Goal: Task Accomplishment & Management: Use online tool/utility

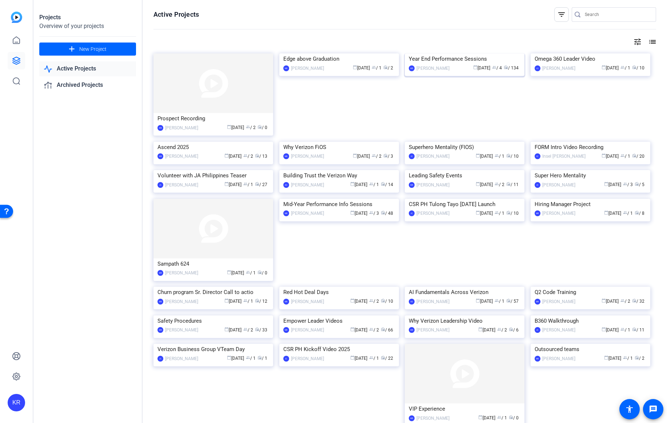
click at [463, 64] on div "Year End Performance Sessions" at bounding box center [465, 58] width 112 height 11
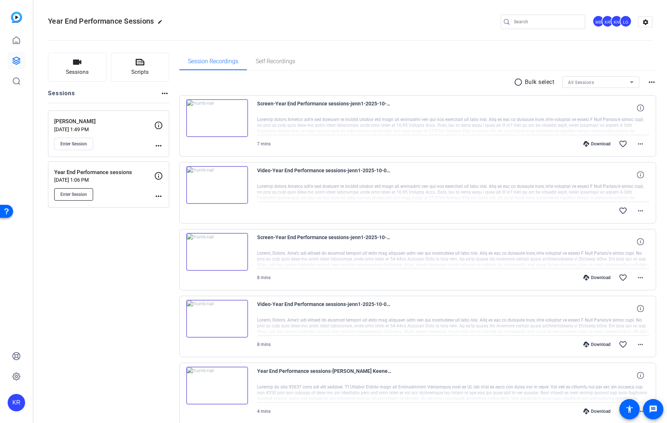
click at [72, 190] on button "Enter Session" at bounding box center [73, 194] width 39 height 12
click at [77, 198] on button "Enter Session" at bounding box center [73, 194] width 39 height 12
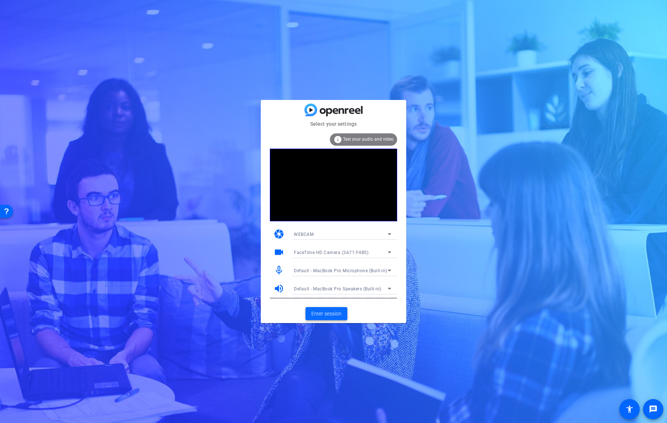
click at [338, 314] on span "Enter session" at bounding box center [326, 314] width 30 height 8
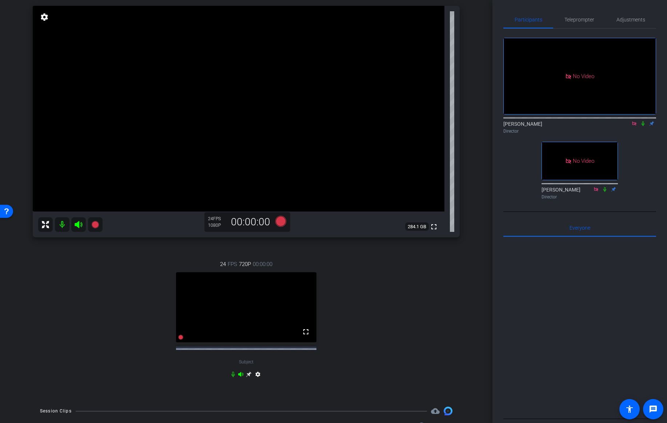
scroll to position [54, 0]
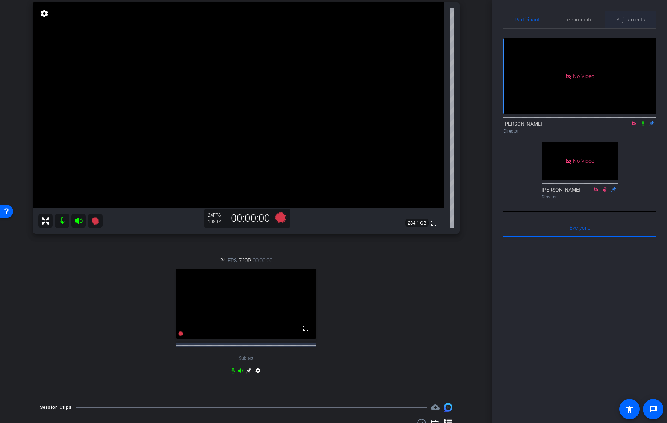
click at [625, 20] on span "Adjustments" at bounding box center [630, 19] width 29 height 5
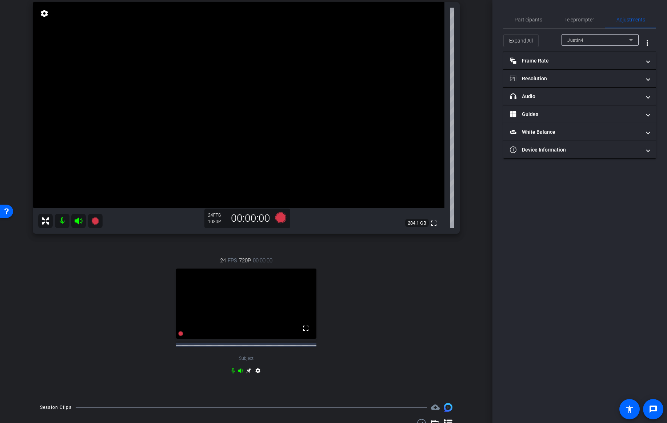
click at [248, 374] on icon at bounding box center [248, 370] width 5 height 5
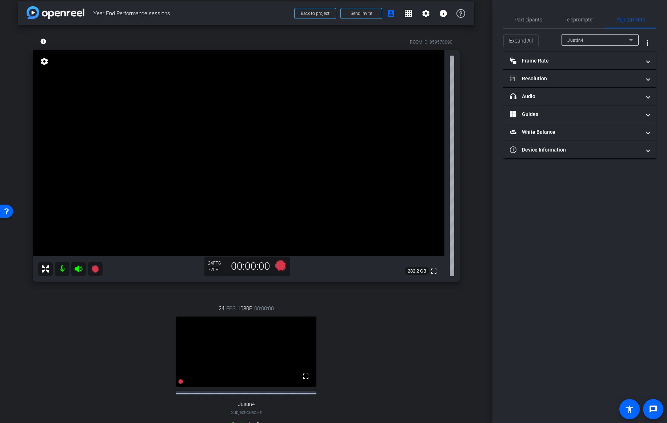
scroll to position [0, 0]
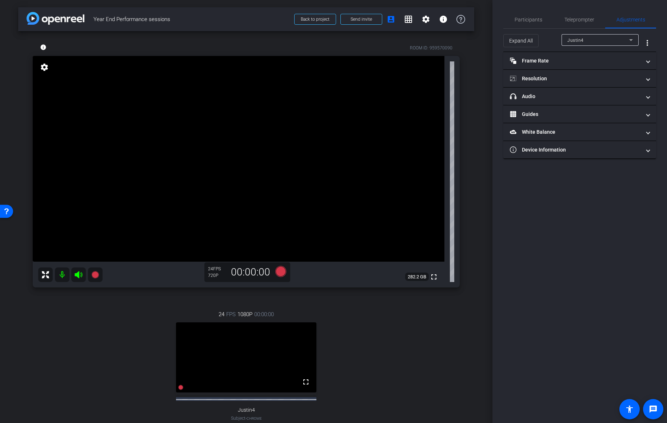
click at [589, 38] on div "Justin4" at bounding box center [598, 40] width 62 height 9
click at [575, 67] on mat-option at bounding box center [599, 66] width 77 height 12
click at [568, 77] on mat-panel-title "Resolution" at bounding box center [575, 79] width 131 height 8
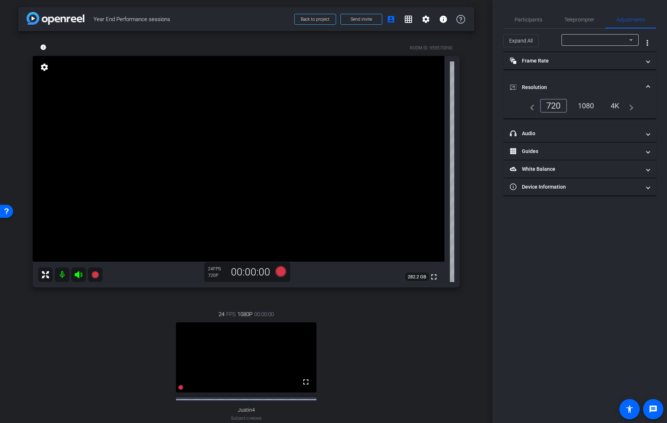
click at [617, 107] on div "4K" at bounding box center [615, 106] width 20 height 12
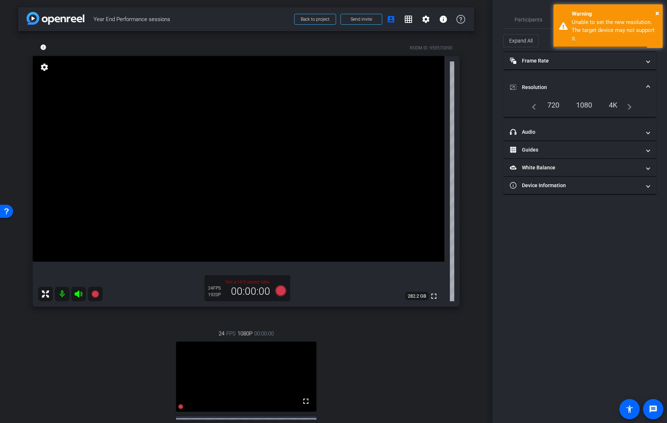
click at [584, 106] on div "1080" at bounding box center [583, 105] width 27 height 12
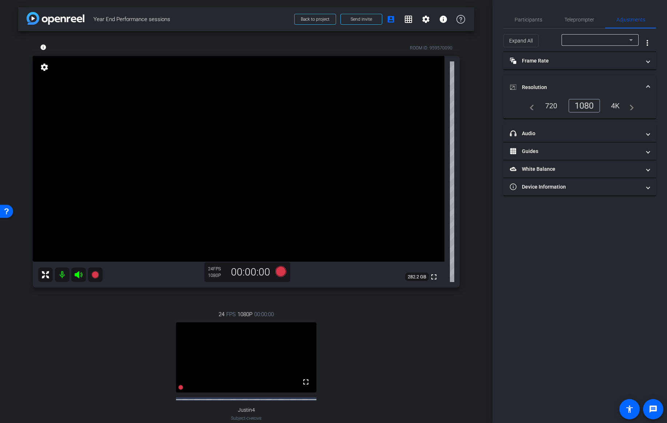
click at [648, 86] on span at bounding box center [647, 88] width 3 height 8
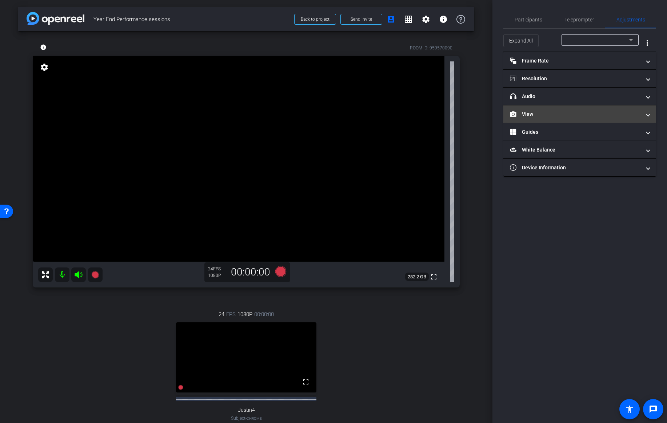
click at [564, 117] on mat-panel-title "View" at bounding box center [575, 114] width 131 height 8
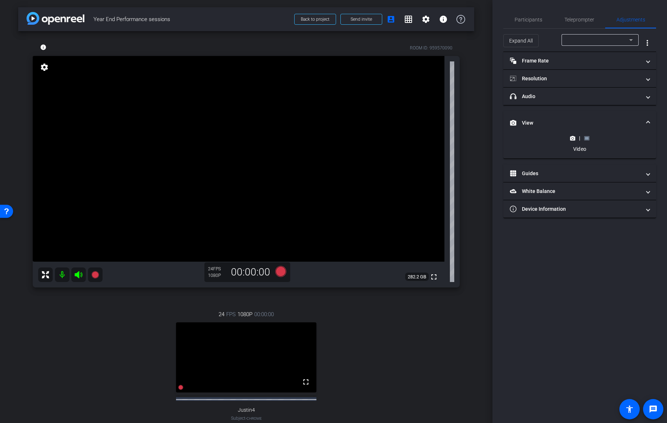
click at [587, 138] on rect at bounding box center [586, 138] width 4 height 3
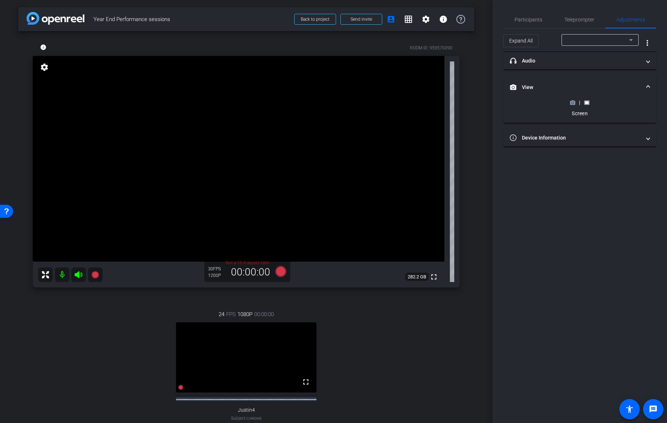
click at [571, 99] on div "|" at bounding box center [579, 102] width 27 height 7
click at [571, 102] on icon at bounding box center [572, 102] width 5 height 5
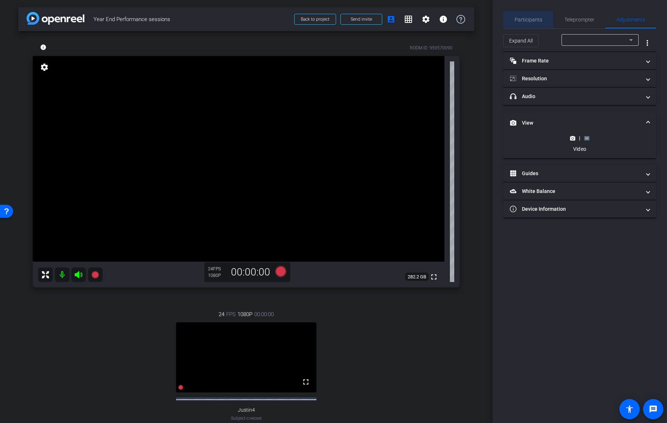
click at [527, 21] on span "Participants" at bounding box center [528, 19] width 28 height 5
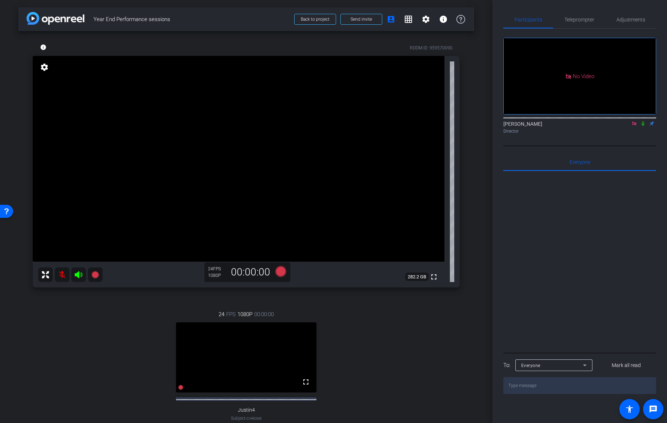
click at [61, 272] on mat-icon at bounding box center [62, 275] width 15 height 15
click at [634, 21] on span "Adjustments" at bounding box center [630, 19] width 29 height 5
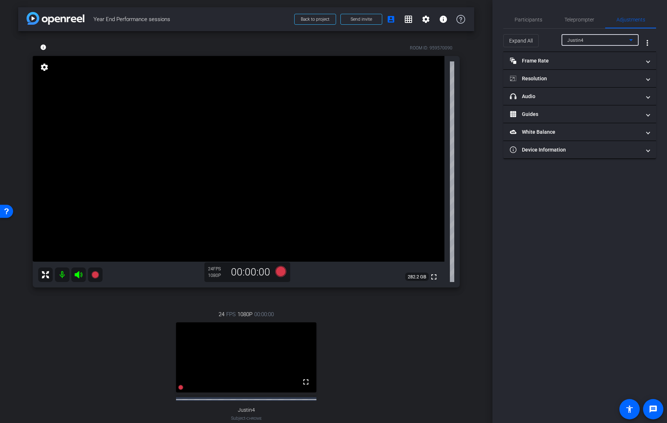
click at [598, 44] on div "Justin4" at bounding box center [598, 40] width 62 height 9
click at [575, 66] on mat-option at bounding box center [599, 66] width 77 height 12
click at [531, 20] on span "Participants" at bounding box center [528, 19] width 28 height 5
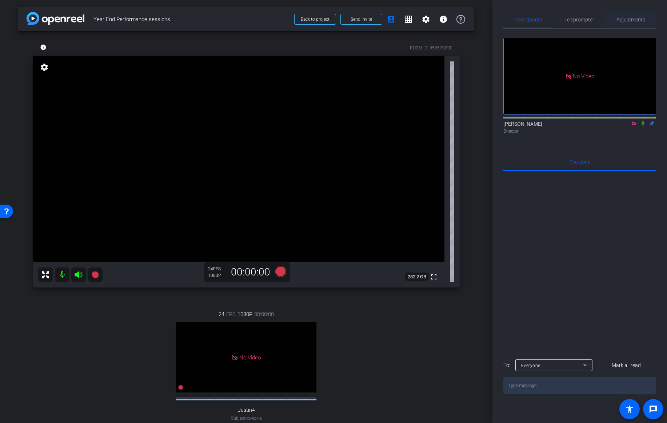
click at [632, 19] on span "Adjustments" at bounding box center [630, 19] width 29 height 5
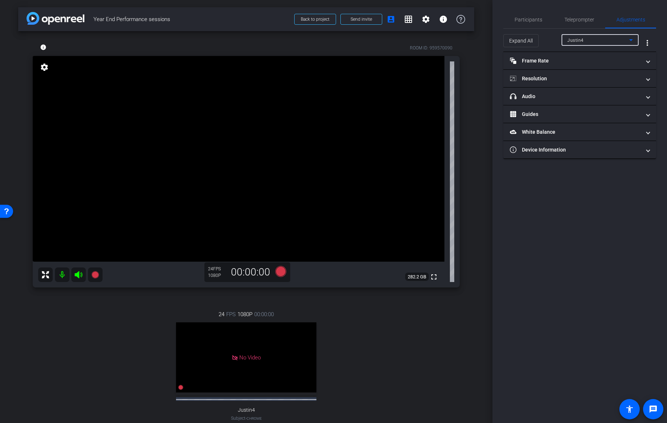
click at [606, 37] on div "Justin4" at bounding box center [598, 40] width 62 height 9
click at [580, 70] on mat-option at bounding box center [599, 66] width 77 height 12
click at [526, 23] on span "Participants" at bounding box center [528, 19] width 28 height 17
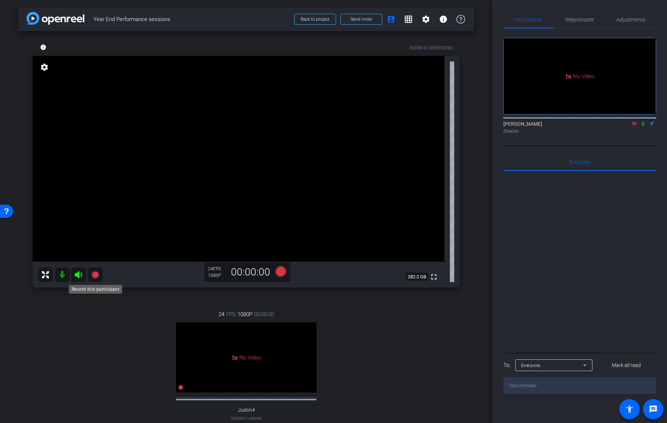
click at [97, 274] on icon at bounding box center [94, 274] width 7 height 7
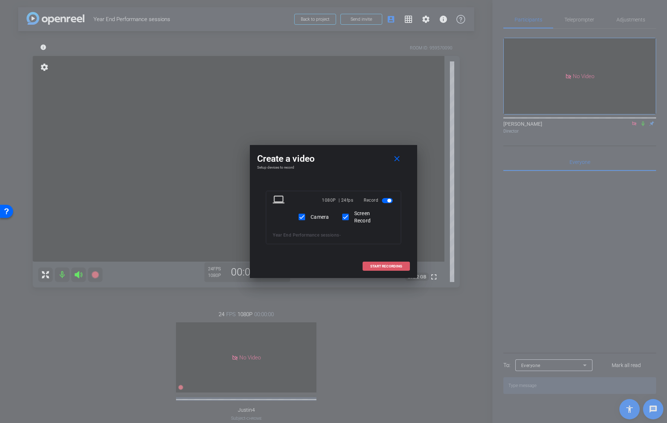
click at [377, 265] on span "START RECORDING" at bounding box center [386, 267] width 32 height 4
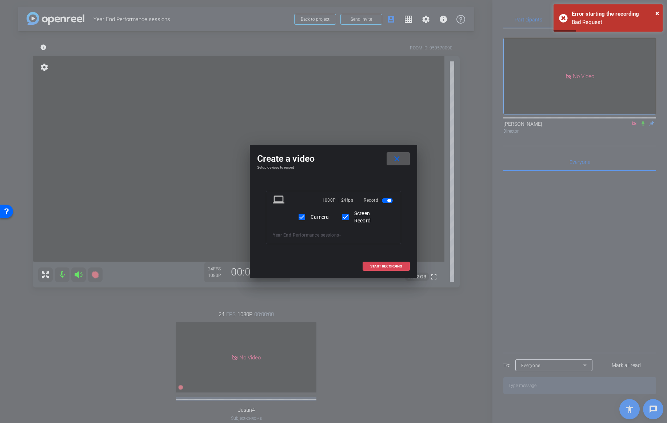
click at [396, 265] on span "START RECORDING" at bounding box center [386, 267] width 32 height 4
click at [379, 268] on span at bounding box center [386, 266] width 47 height 17
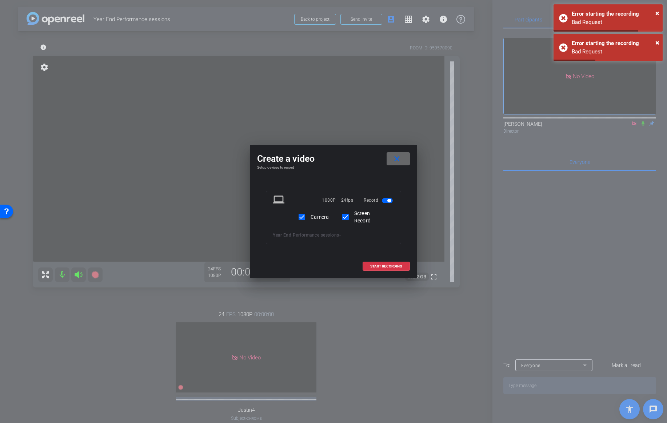
click at [405, 161] on span at bounding box center [397, 158] width 23 height 17
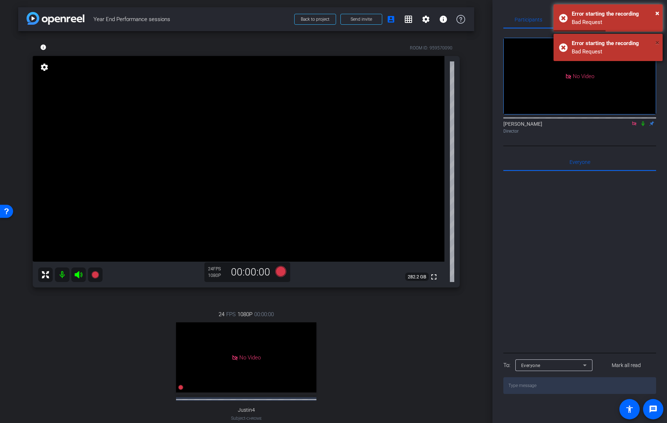
click at [656, 41] on span "×" at bounding box center [657, 42] width 4 height 9
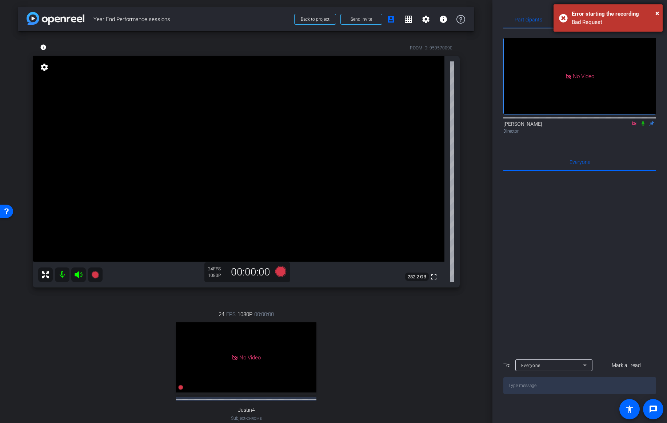
click at [659, 12] on div "× Error starting the recording Bad Request" at bounding box center [607, 17] width 109 height 27
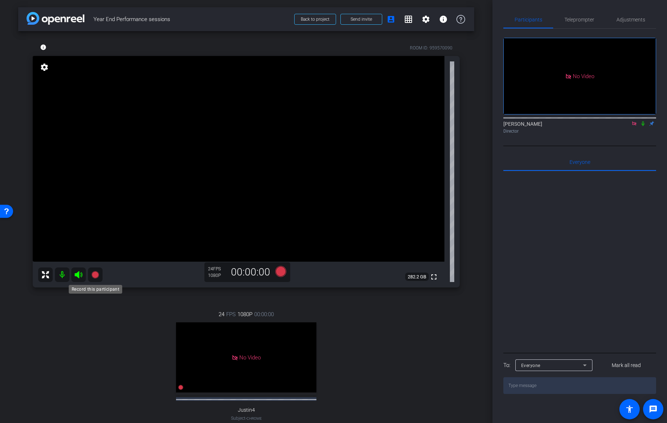
click at [95, 276] on icon at bounding box center [94, 274] width 7 height 7
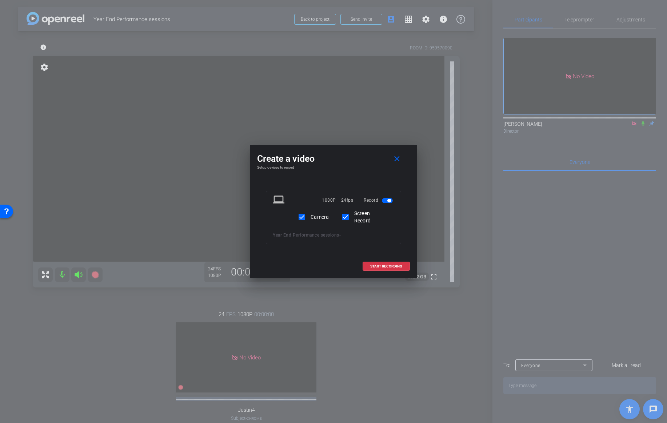
click at [387, 198] on mat-slide-toggle at bounding box center [388, 200] width 12 height 9
click at [387, 199] on span "button" at bounding box center [387, 200] width 11 height 5
click at [387, 199] on span "button" at bounding box center [387, 201] width 11 height 5
click at [377, 266] on span "START RECORDING" at bounding box center [386, 267] width 32 height 4
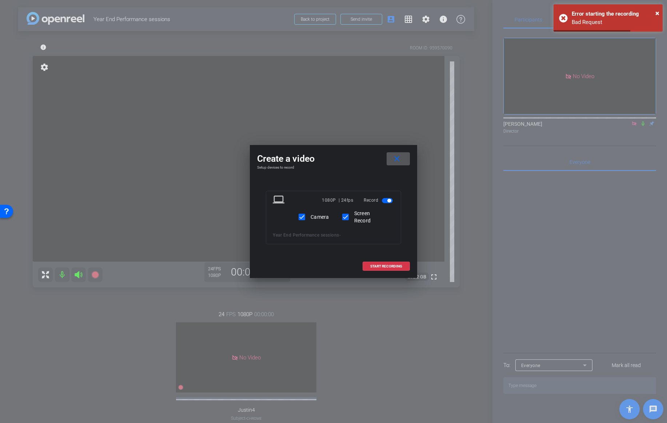
click at [406, 160] on span at bounding box center [397, 158] width 23 height 17
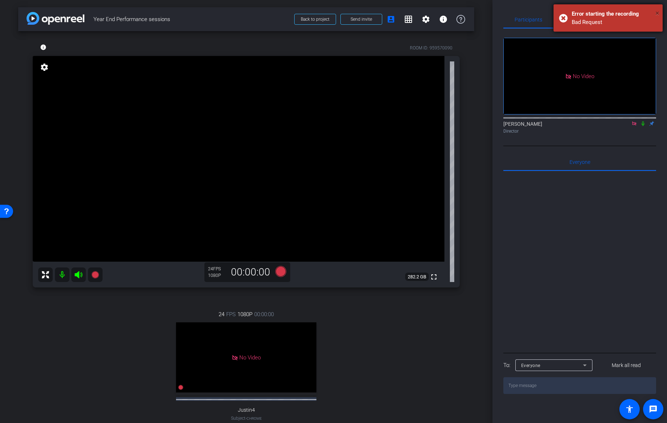
click at [658, 12] on span "×" at bounding box center [657, 13] width 4 height 9
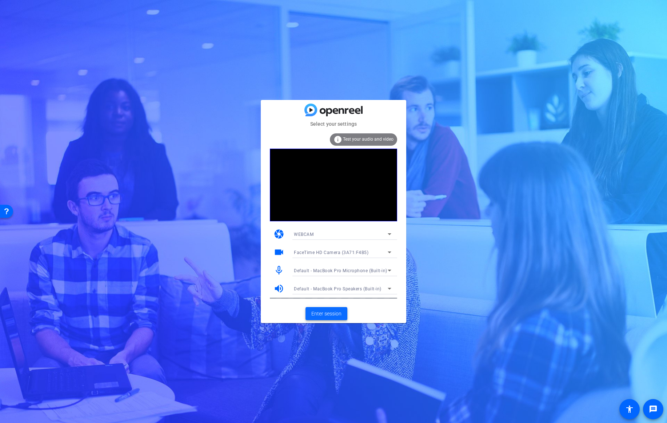
click at [330, 314] on span "Enter session" at bounding box center [326, 314] width 30 height 8
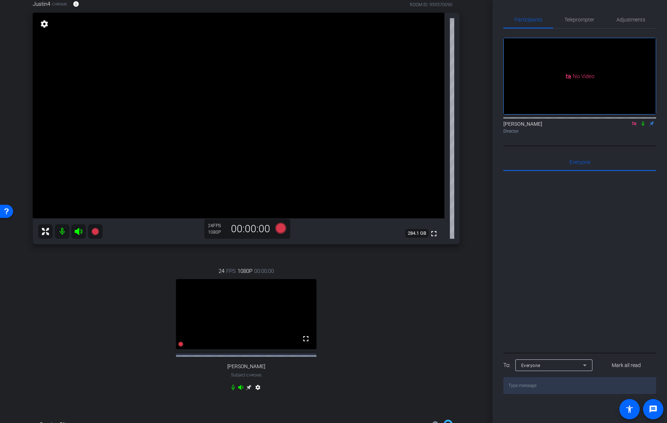
scroll to position [51, 0]
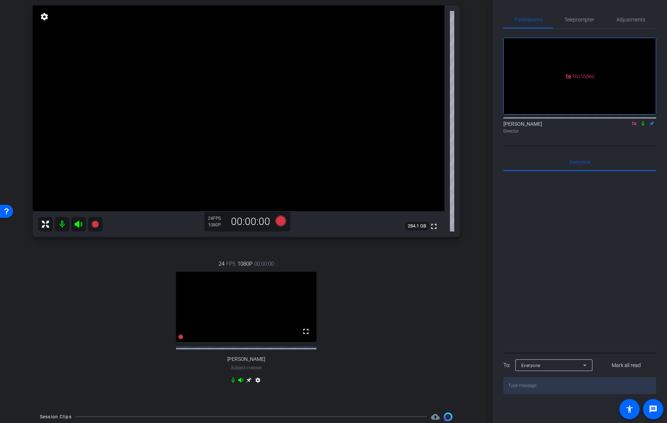
click at [249, 383] on icon at bounding box center [249, 380] width 6 height 6
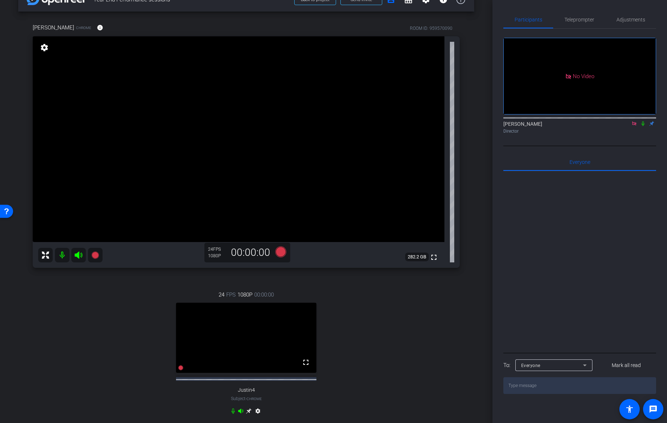
scroll to position [16, 0]
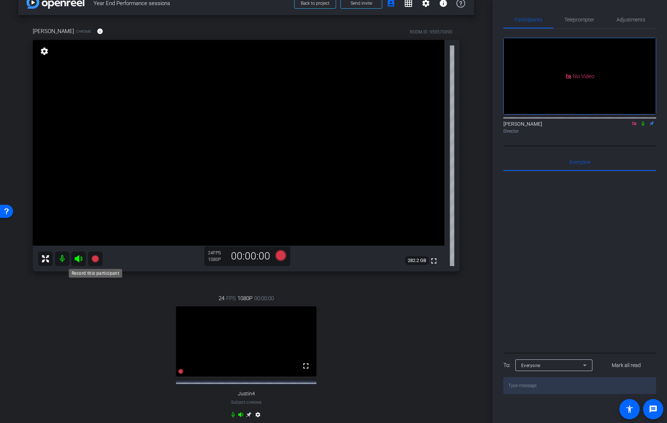
click at [93, 261] on icon at bounding box center [94, 258] width 7 height 7
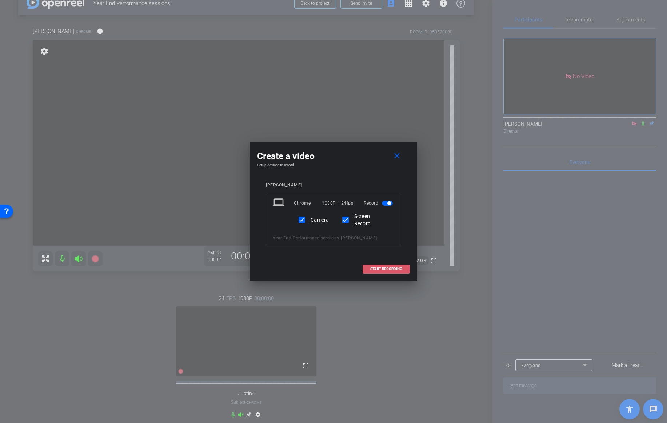
click at [387, 271] on span "START RECORDING" at bounding box center [386, 269] width 32 height 4
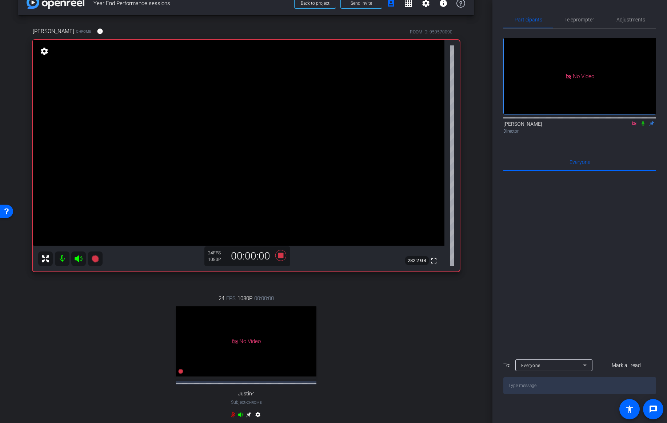
click at [643, 126] on icon at bounding box center [642, 123] width 3 height 5
click at [642, 126] on icon at bounding box center [643, 123] width 4 height 5
click at [282, 256] on icon at bounding box center [280, 255] width 11 height 11
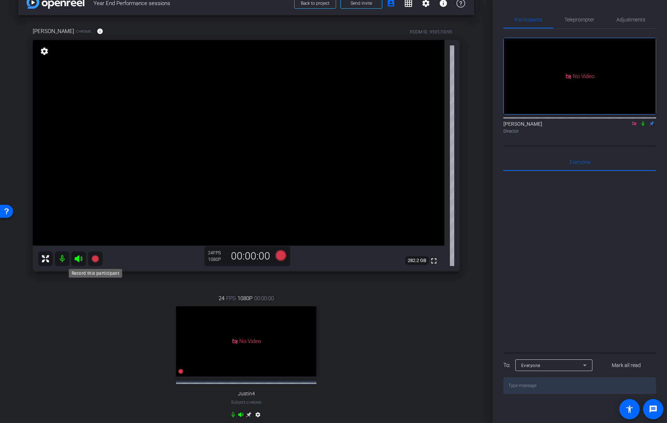
click at [95, 260] on icon at bounding box center [94, 258] width 7 height 7
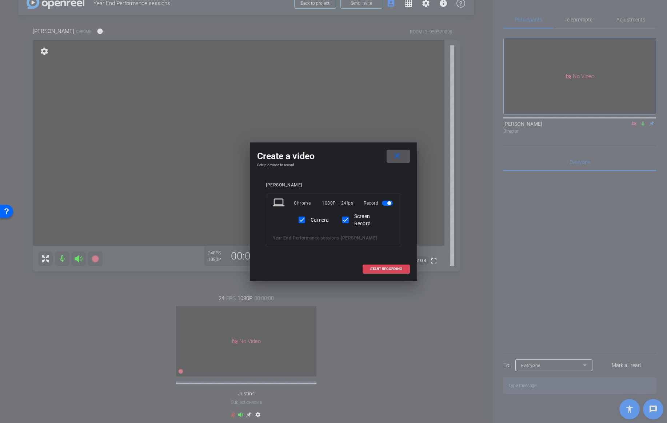
click at [376, 269] on span "START RECORDING" at bounding box center [386, 269] width 32 height 4
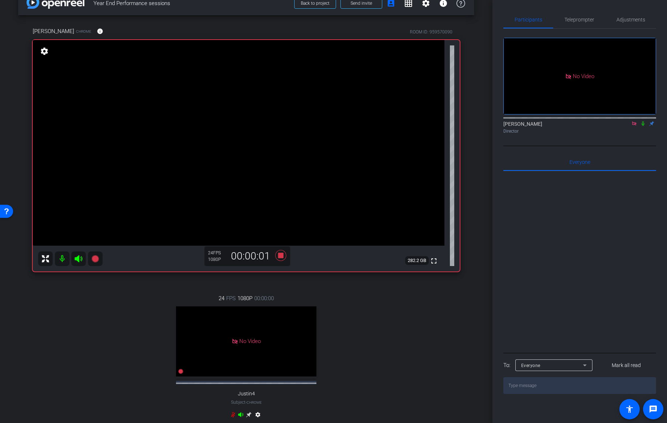
click at [643, 126] on icon at bounding box center [642, 123] width 3 height 5
click at [642, 126] on icon at bounding box center [643, 123] width 6 height 5
click at [281, 255] on icon at bounding box center [280, 255] width 11 height 11
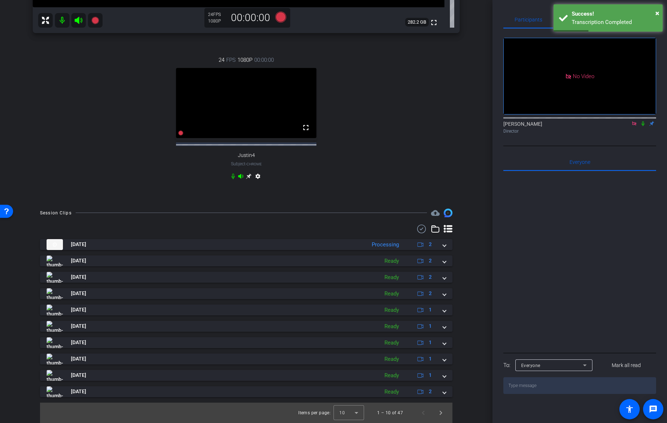
scroll to position [261, 0]
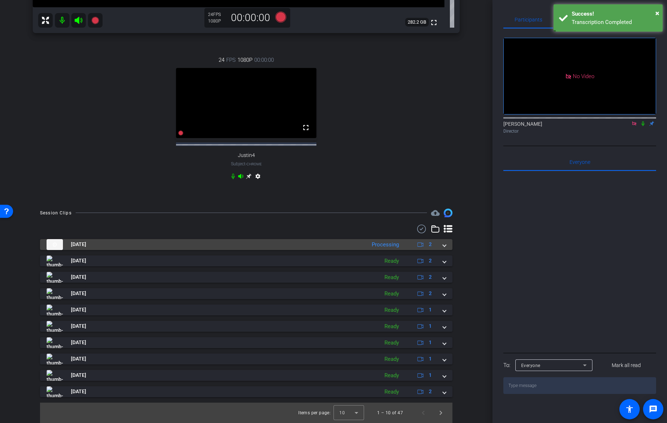
click at [445, 244] on span at bounding box center [444, 245] width 3 height 8
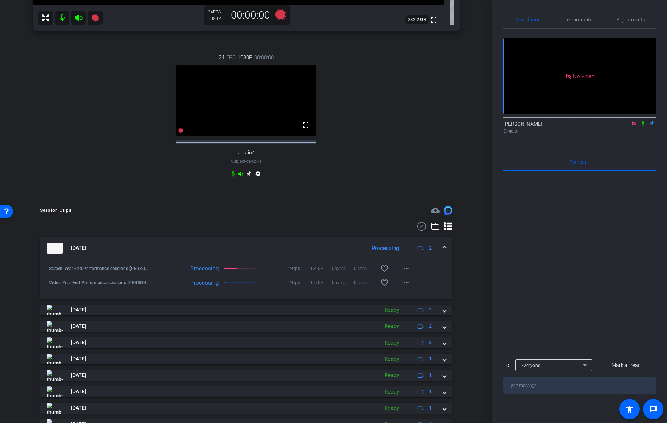
scroll to position [258, 0]
click at [383, 272] on mat-icon "favorite_border" at bounding box center [384, 268] width 9 height 9
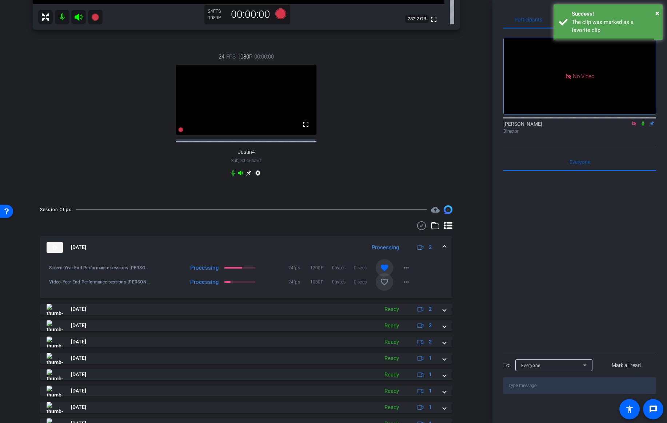
click at [383, 286] on mat-icon "favorite_border" at bounding box center [384, 282] width 9 height 9
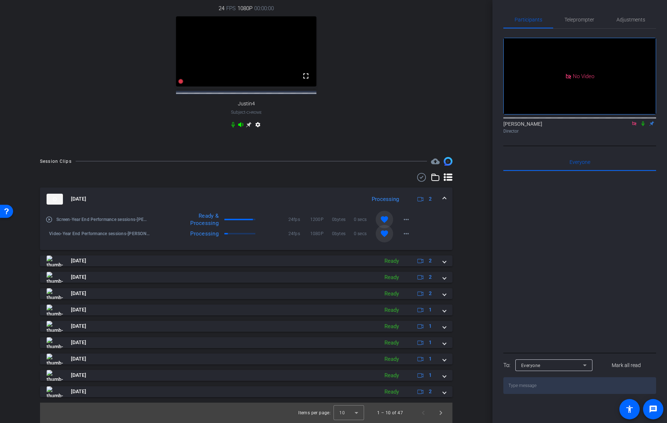
scroll to position [309, 0]
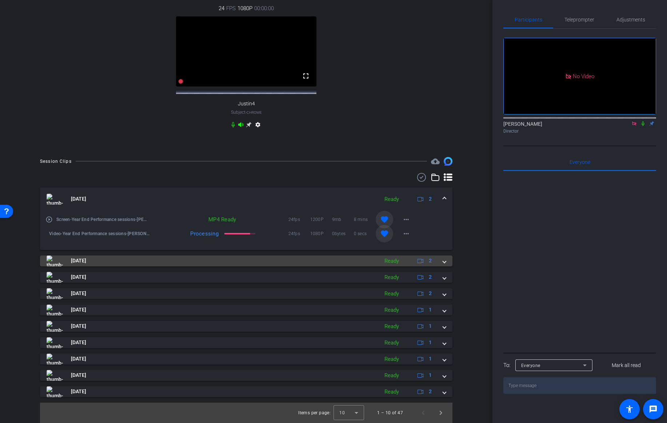
click at [445, 265] on span at bounding box center [444, 261] width 3 height 8
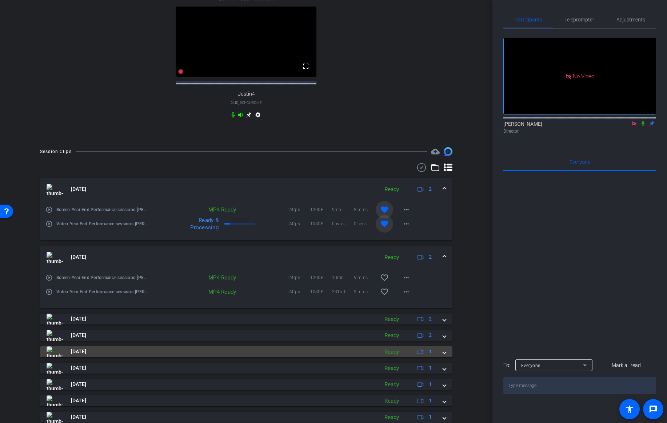
scroll to position [364, 0]
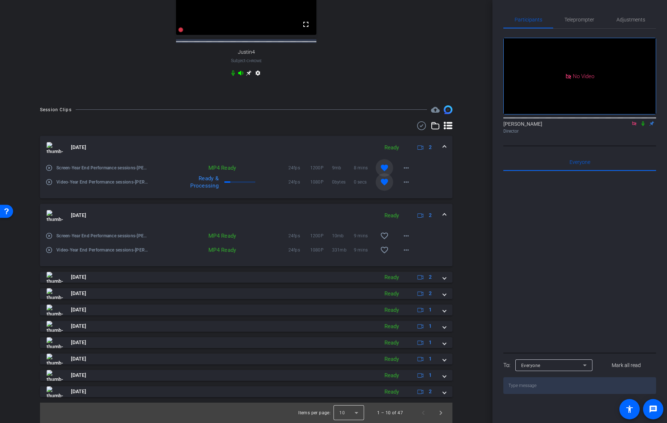
click at [361, 413] on div at bounding box center [348, 412] width 31 height 17
click at [353, 400] on mat-option "25" at bounding box center [349, 397] width 31 height 12
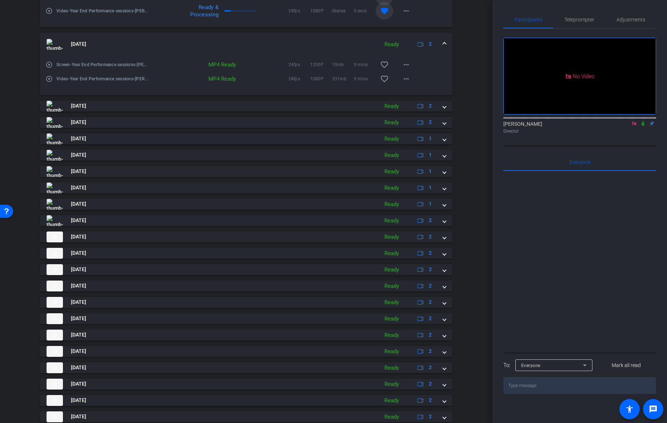
scroll to position [553, 0]
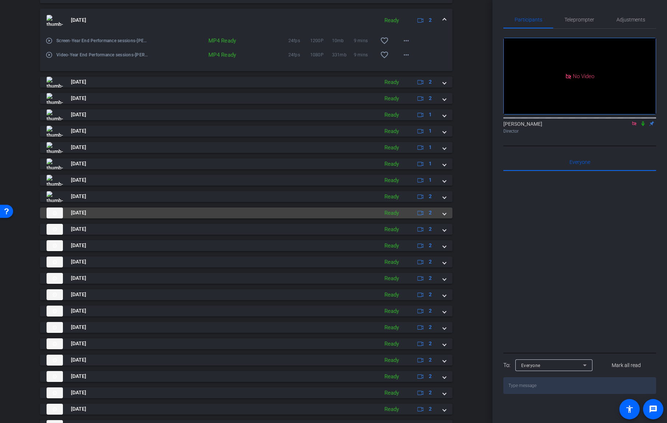
click at [446, 218] on mat-expansion-panel-header "Oct 7, 2025 Ready 2" at bounding box center [246, 213] width 412 height 11
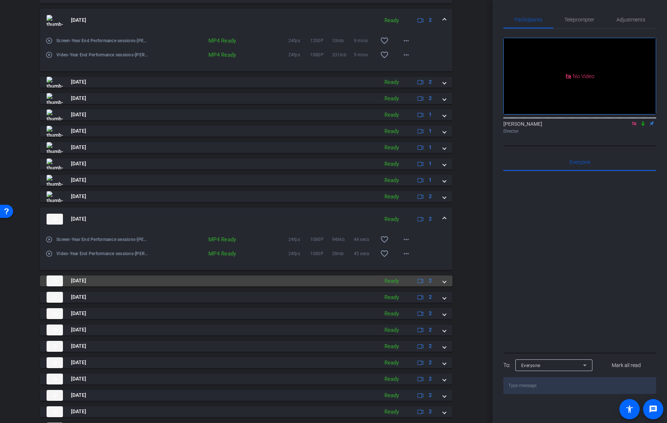
click at [444, 285] on span at bounding box center [444, 281] width 3 height 8
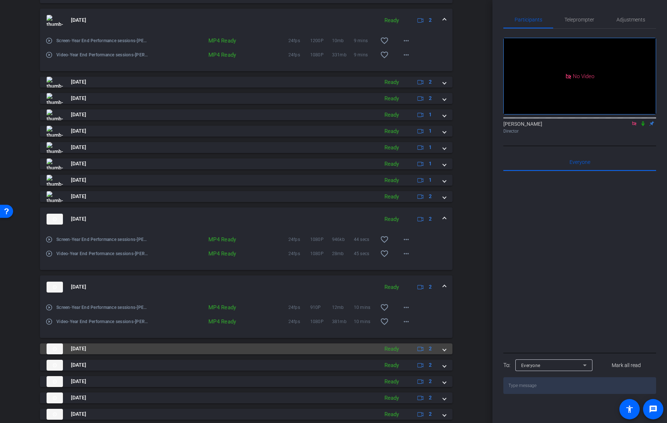
click at [444, 352] on span at bounding box center [444, 349] width 3 height 8
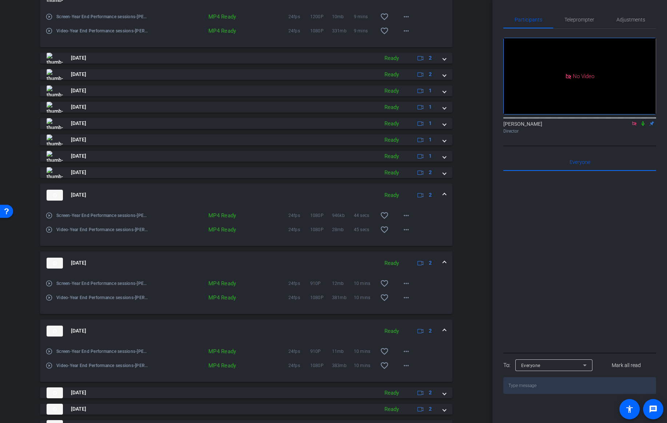
scroll to position [578, 0]
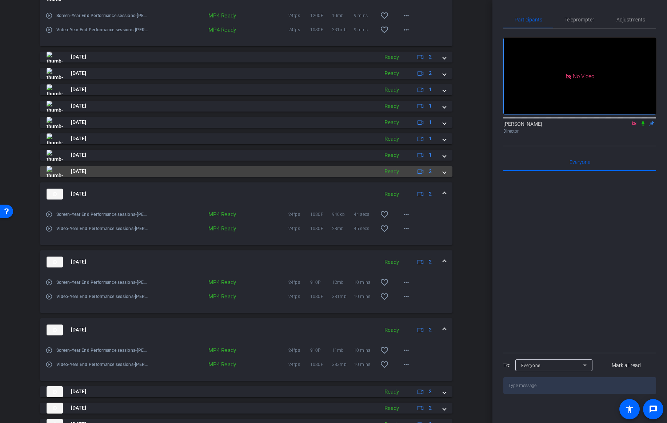
click at [444, 175] on span at bounding box center [444, 172] width 3 height 8
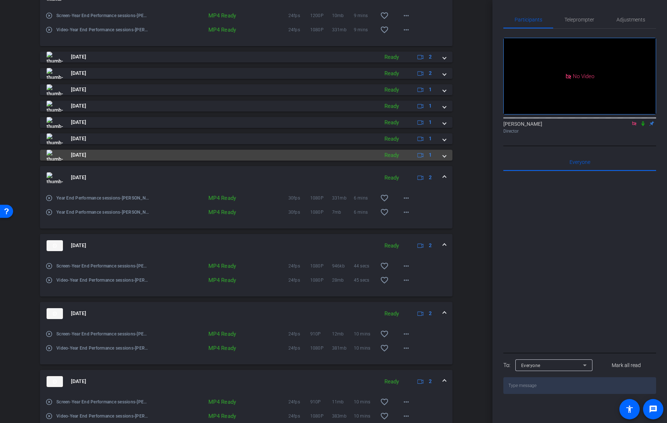
click at [445, 159] on span at bounding box center [444, 155] width 3 height 8
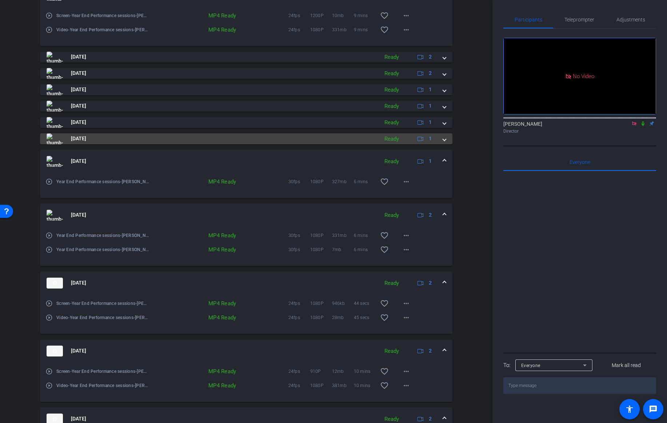
click at [443, 142] on span at bounding box center [444, 139] width 3 height 8
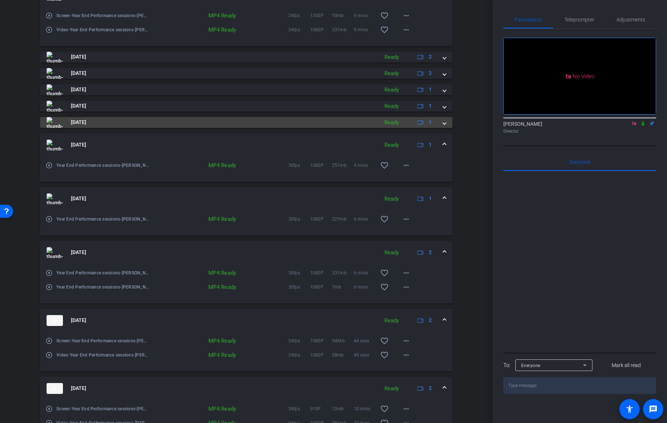
click at [445, 126] on span at bounding box center [444, 122] width 3 height 8
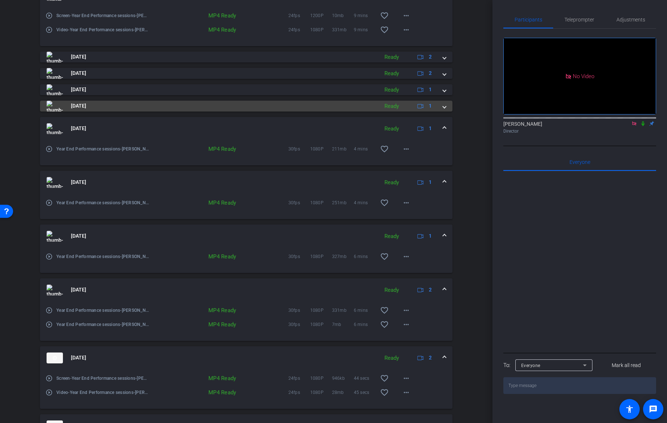
click at [446, 112] on mat-expansion-panel-header "Oct 7, 2025 Ready 1" at bounding box center [246, 106] width 412 height 11
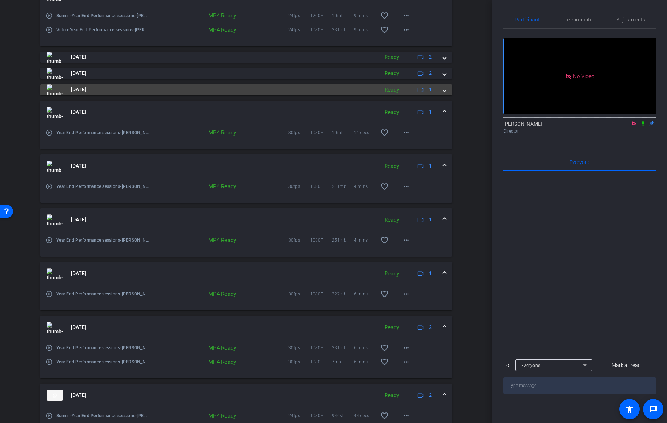
click at [444, 93] on span at bounding box center [444, 90] width 3 height 8
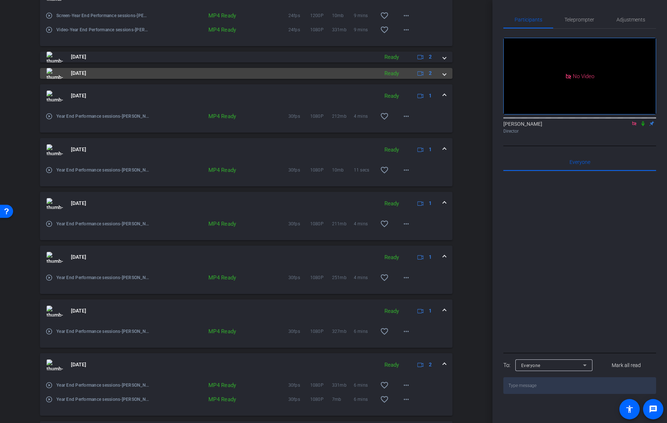
click at [444, 77] on span at bounding box center [444, 73] width 3 height 8
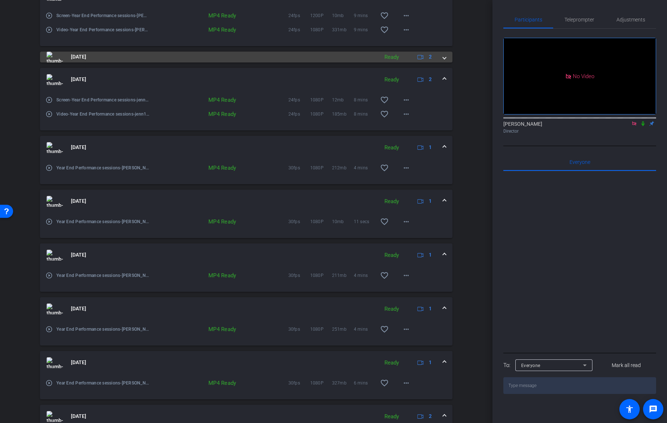
click at [444, 61] on span at bounding box center [444, 57] width 3 height 8
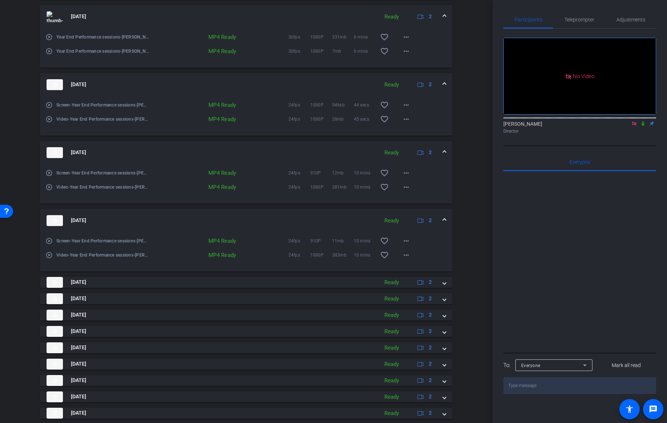
scroll to position [1030, 0]
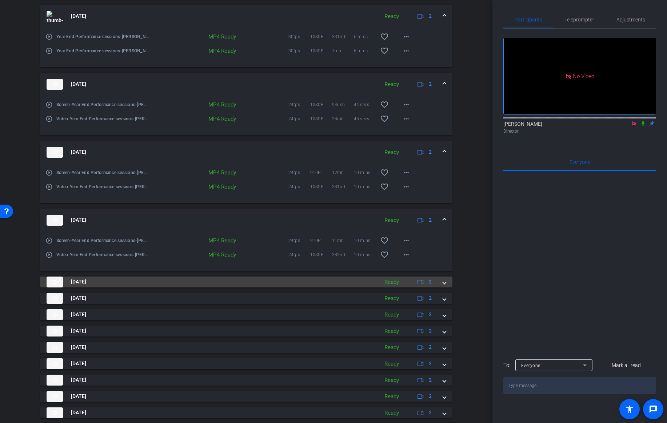
click at [444, 286] on span at bounding box center [444, 282] width 3 height 8
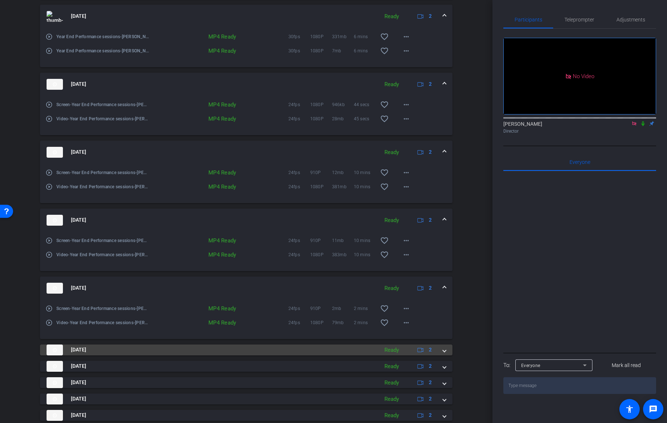
click at [444, 354] on span at bounding box center [444, 350] width 3 height 8
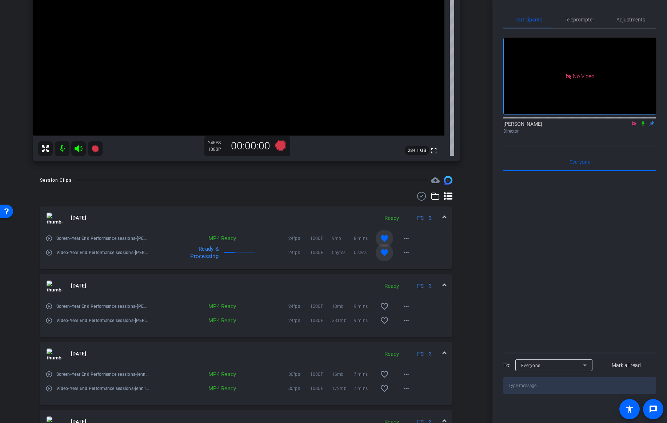
scroll to position [122, 0]
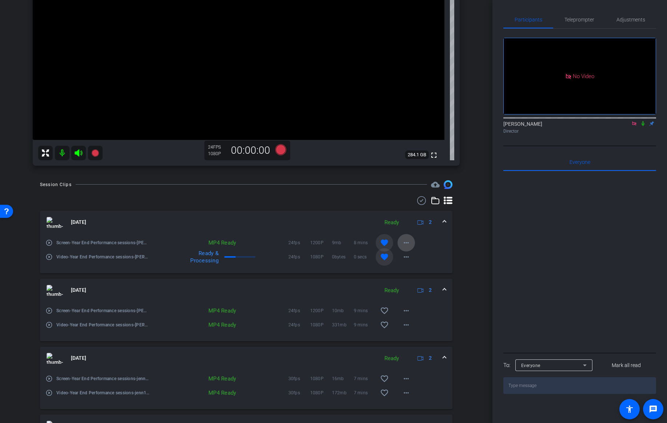
click at [409, 241] on mat-icon "more_horiz" at bounding box center [406, 242] width 9 height 9
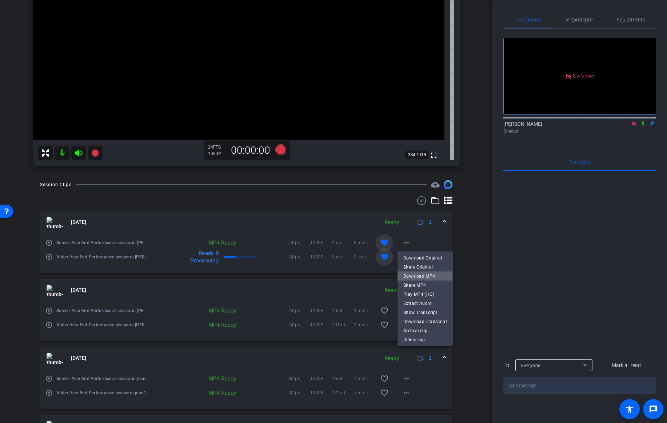
click at [411, 277] on span "Download MP4" at bounding box center [425, 276] width 44 height 9
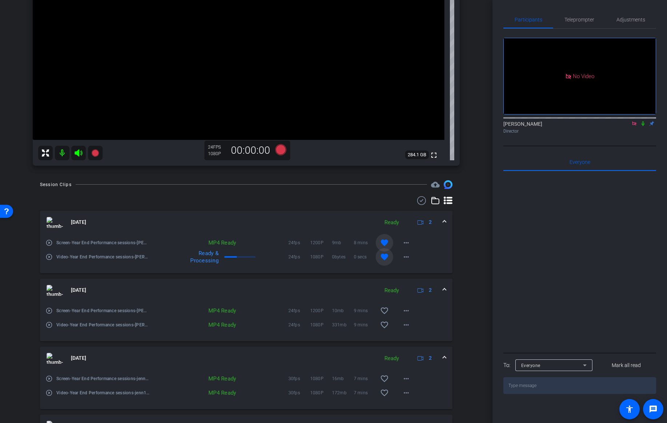
click at [644, 127] on mat-icon at bounding box center [642, 123] width 9 height 7
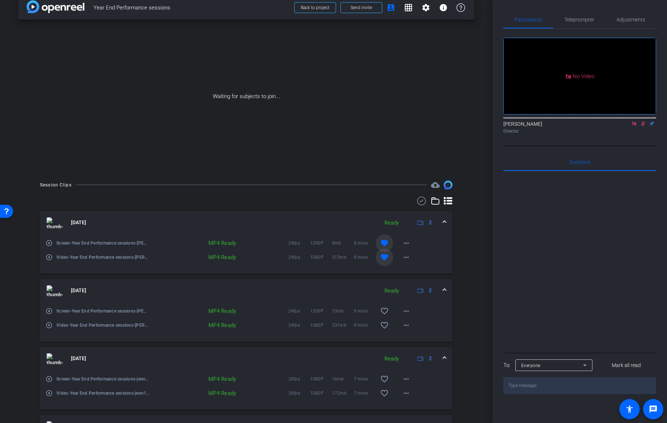
scroll to position [0, 0]
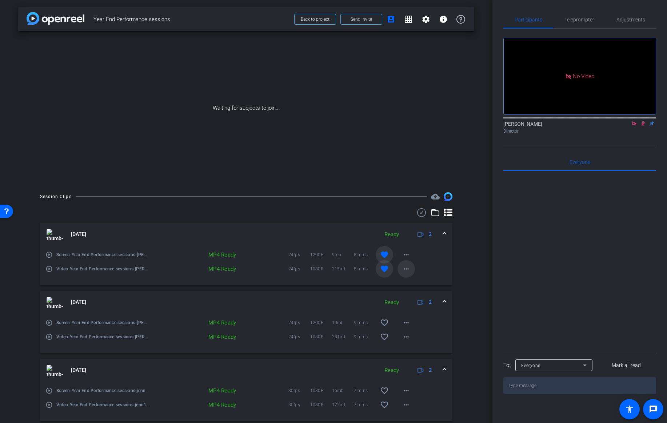
click at [407, 268] on mat-icon "more_horiz" at bounding box center [406, 269] width 9 height 9
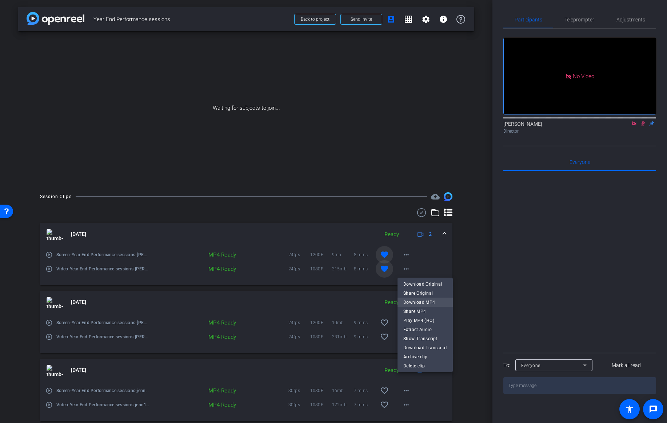
click at [422, 304] on span "Download MP4" at bounding box center [425, 302] width 44 height 9
